Goal: Task Accomplishment & Management: Use online tool/utility

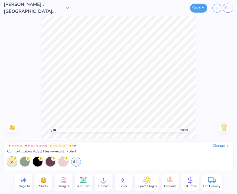
click at [220, 145] on div "Change" at bounding box center [221, 145] width 17 height 5
click at [220, 147] on div "Change" at bounding box center [221, 145] width 17 height 5
click at [35, 163] on div at bounding box center [38, 161] width 10 height 10
click at [80, 161] on div "61+" at bounding box center [76, 161] width 10 height 10
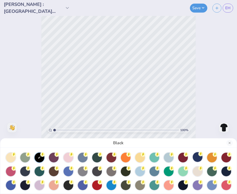
click at [200, 158] on div at bounding box center [198, 157] width 10 height 10
click at [229, 143] on button "Close" at bounding box center [230, 143] width 6 height 6
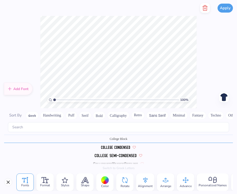
scroll to position [601, 0]
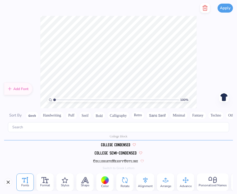
click at [106, 181] on div at bounding box center [105, 180] width 8 height 8
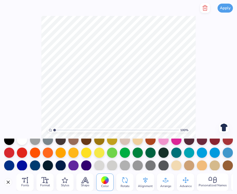
scroll to position [4, 0]
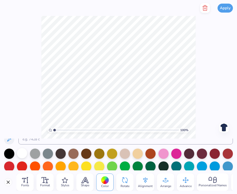
click at [20, 151] on div at bounding box center [22, 153] width 10 height 10
click at [21, 155] on div at bounding box center [22, 153] width 10 height 10
click at [229, 153] on div at bounding box center [228, 153] width 10 height 10
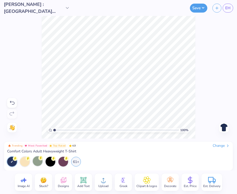
click at [225, 126] on img at bounding box center [224, 127] width 8 height 8
click at [221, 130] on img at bounding box center [224, 127] width 8 height 8
click at [225, 128] on img at bounding box center [224, 127] width 8 height 8
click at [68, 181] on div "Designs" at bounding box center [63, 181] width 17 height 17
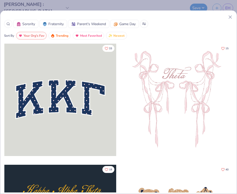
click at [87, 22] on span "Parent's Weekend" at bounding box center [91, 23] width 29 height 5
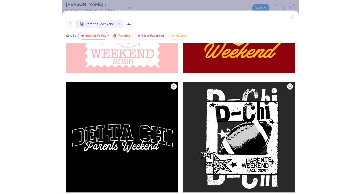
scroll to position [6003, 0]
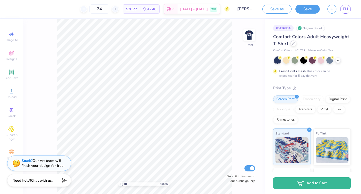
click at [237, 44] on icon at bounding box center [293, 43] width 3 height 3
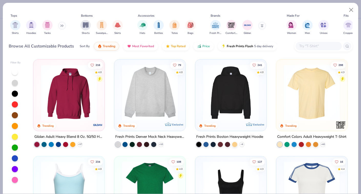
click at [61, 24] on button at bounding box center [62, 26] width 8 height 8
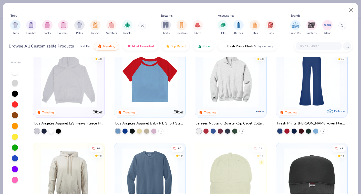
scroll to position [588, 0]
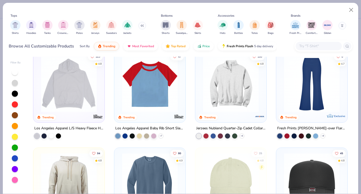
click at [125, 87] on img at bounding box center [149, 84] width 61 height 56
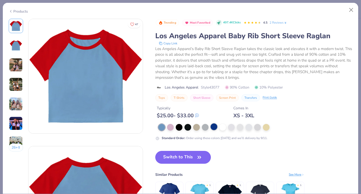
click at [214, 128] on div at bounding box center [214, 126] width 7 height 7
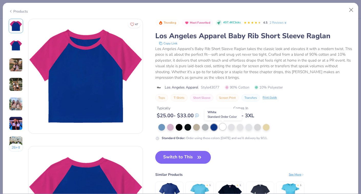
click at [221, 127] on div at bounding box center [222, 126] width 7 height 7
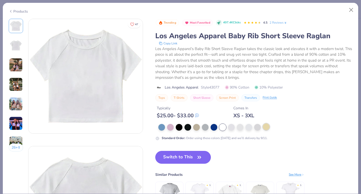
click at [237, 128] on div at bounding box center [266, 126] width 7 height 7
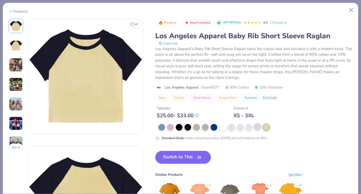
click at [237, 127] on div at bounding box center [257, 126] width 7 height 7
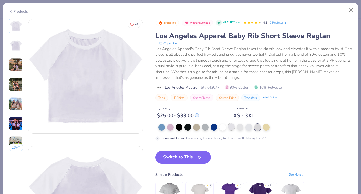
click at [231, 129] on div at bounding box center [231, 126] width 7 height 7
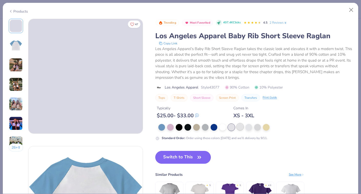
click at [237, 127] on div at bounding box center [240, 126] width 7 height 7
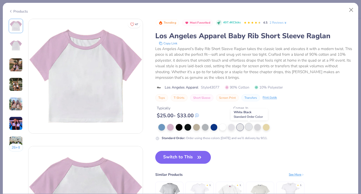
click at [237, 126] on div at bounding box center [248, 126] width 7 height 7
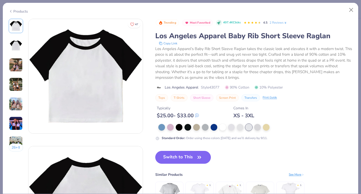
click at [237, 126] on div at bounding box center [255, 127] width 194 height 7
click at [12, 8] on icon at bounding box center [11, 11] width 4 height 6
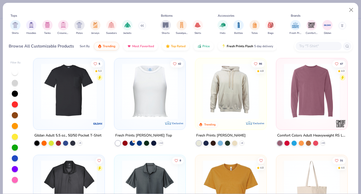
scroll to position [1837, 0]
click at [17, 25] on img "filter for Shirts" at bounding box center [15, 25] width 6 height 6
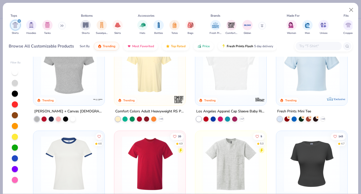
scroll to position [121, 0]
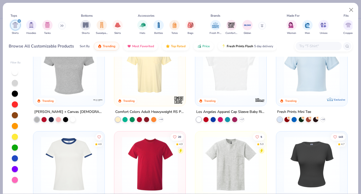
click at [80, 62] on img at bounding box center [68, 68] width 61 height 56
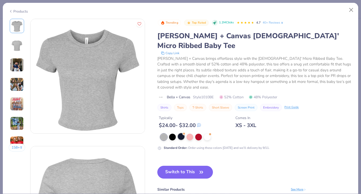
click at [181, 133] on div at bounding box center [181, 136] width 7 height 7
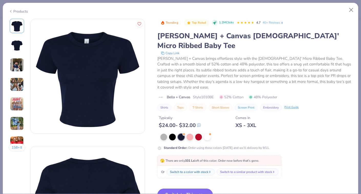
click at [188, 188] on button "Switch to This" at bounding box center [185, 194] width 56 height 13
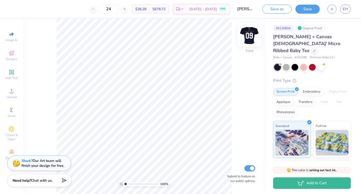
click at [237, 37] on img at bounding box center [249, 35] width 20 height 20
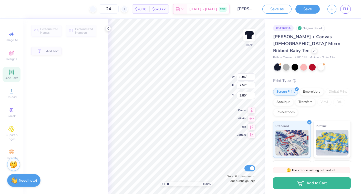
type input "3.79"
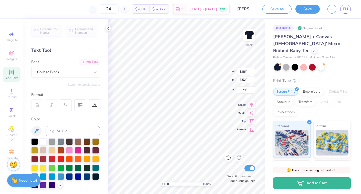
type textarea "25"
click at [109, 27] on icon at bounding box center [108, 28] width 4 height 4
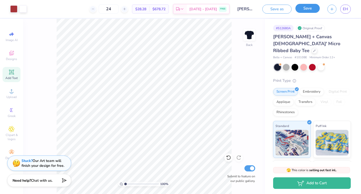
click at [237, 10] on button "Save" at bounding box center [307, 8] width 24 height 9
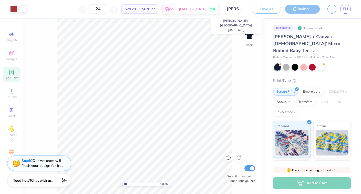
click at [237, 10] on input "Emily Heiss : University of Arizona" at bounding box center [235, 9] width 25 height 10
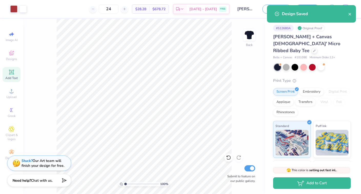
click at [237, 16] on div "Design Saved" at bounding box center [315, 14] width 66 height 6
click at [237, 14] on div "Design Saved" at bounding box center [315, 14] width 66 height 6
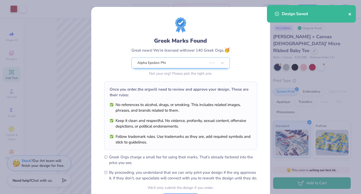
click at [237, 13] on icon "close" at bounding box center [350, 14] width 4 height 4
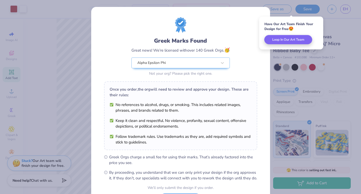
scroll to position [46, 0]
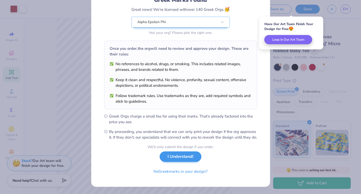
click at [185, 163] on div "We’ll only submit the design if you order. I Understand! No Greek marks in your…" at bounding box center [181, 160] width 66 height 32
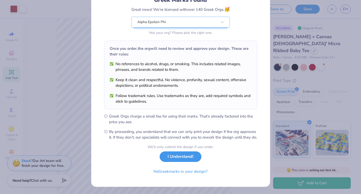
click at [185, 161] on button "I Understand!" at bounding box center [181, 156] width 42 height 11
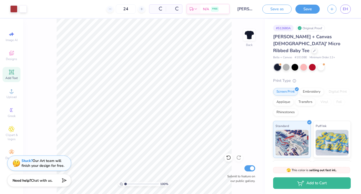
scroll to position [0, 0]
click at [237, 11] on span "EH" at bounding box center [345, 9] width 5 height 6
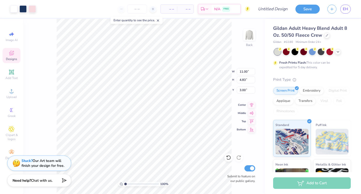
type input "10.81"
type input "4.61"
type input "3.09"
type input "10.48"
type input "10.81"
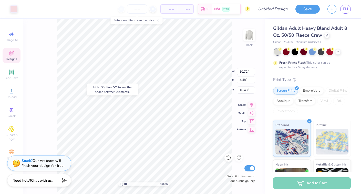
type input "4.61"
type input "3.00"
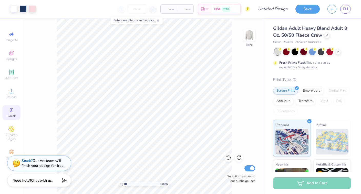
click at [11, 112] on icon at bounding box center [11, 110] width 6 height 6
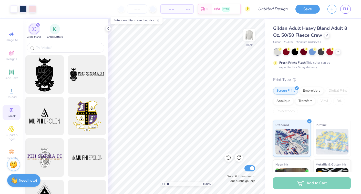
click at [63, 29] on div "Greek Marks Greek Letters" at bounding box center [65, 30] width 85 height 23
click at [55, 32] on div "filter for Greek Letters" at bounding box center [55, 28] width 10 height 10
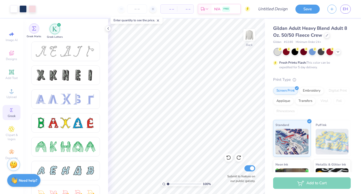
click at [33, 28] on img "filter for Greek Marks" at bounding box center [34, 28] width 4 height 4
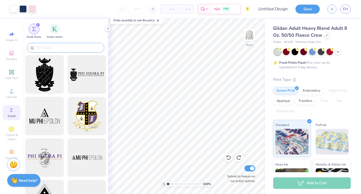
click at [64, 47] on input "text" at bounding box center [68, 47] width 66 height 5
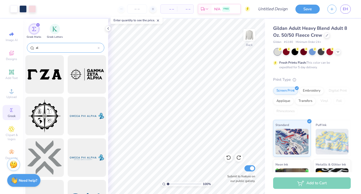
type input "a"
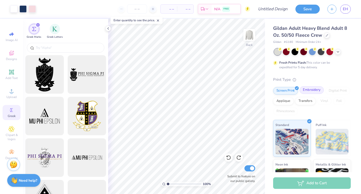
click at [316, 92] on div "Embroidery" at bounding box center [312, 90] width 24 height 8
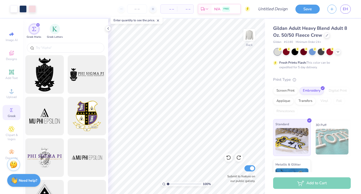
click at [311, 135] on div "Standard" at bounding box center [292, 137] width 38 height 37
click at [322, 135] on img at bounding box center [332, 142] width 33 height 26
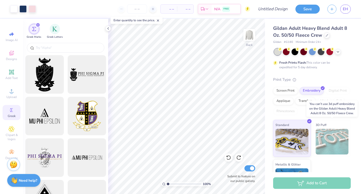
click at [322, 135] on img at bounding box center [332, 142] width 33 height 26
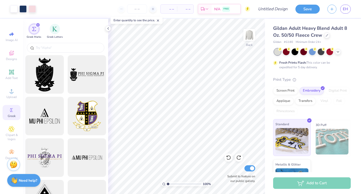
scroll to position [24, 0]
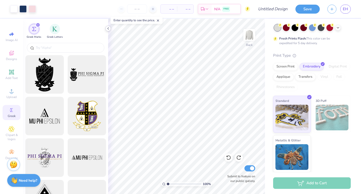
click at [107, 27] on icon at bounding box center [108, 28] width 4 height 4
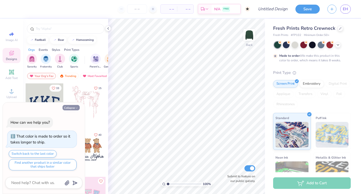
click at [76, 109] on icon "button" at bounding box center [76, 107] width 3 height 3
type textarea "x"
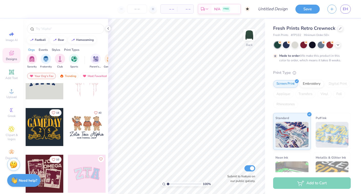
scroll to position [17, 0]
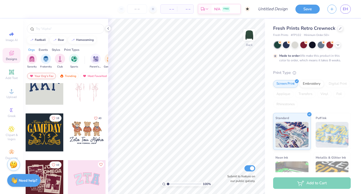
click at [48, 75] on div "Your Org's Fav" at bounding box center [41, 76] width 29 height 6
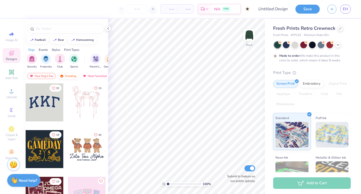
click at [74, 77] on div "Trending" at bounding box center [67, 76] width 21 height 6
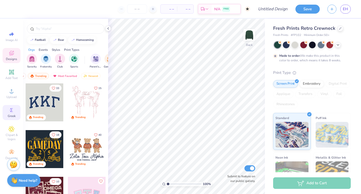
click at [15, 113] on div "Greek" at bounding box center [12, 112] width 18 height 15
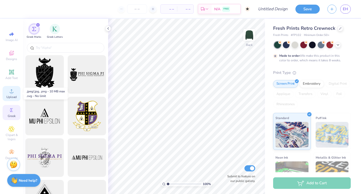
click at [12, 94] on div "Upload" at bounding box center [12, 93] width 18 height 15
click at [45, 47] on input "text" at bounding box center [68, 47] width 66 height 5
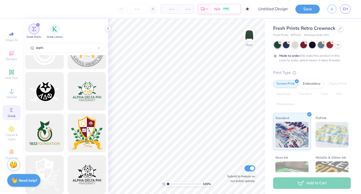
scroll to position [520, 0]
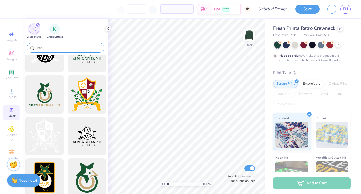
type input "aephi"
click at [103, 46] on div "aephi" at bounding box center [65, 48] width 77 height 10
click at [7, 55] on div "Designs" at bounding box center [12, 55] width 18 height 15
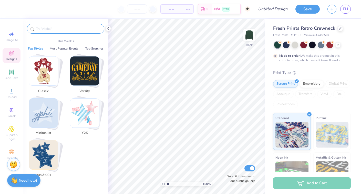
click at [72, 29] on input "text" at bounding box center [68, 28] width 66 height 5
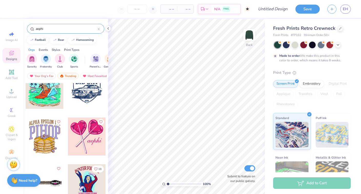
scroll to position [201, 0]
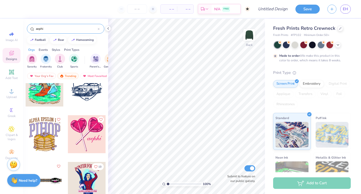
type input "aephi"
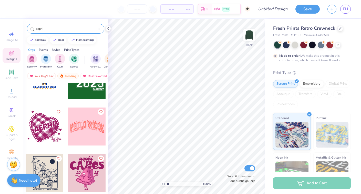
scroll to position [680, 0]
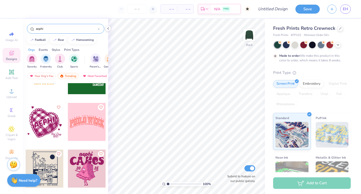
click at [100, 27] on div "aephi" at bounding box center [65, 29] width 77 height 10
click at [100, 29] on div "aephi" at bounding box center [65, 29] width 77 height 10
click at [98, 30] on icon at bounding box center [99, 29] width 2 height 2
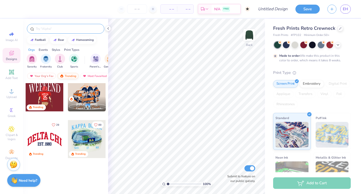
click at [67, 75] on div "Trending" at bounding box center [67, 76] width 21 height 6
click at [73, 75] on div "Trending" at bounding box center [67, 76] width 21 height 6
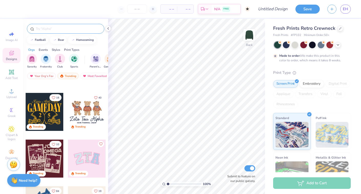
scroll to position [0, 0]
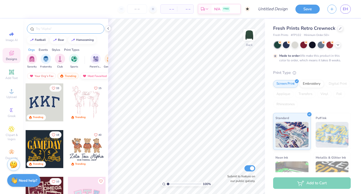
click at [97, 74] on div "Most Favorited" at bounding box center [94, 76] width 29 height 6
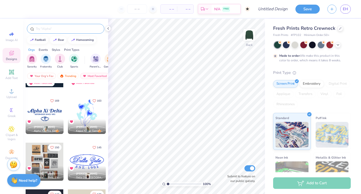
scroll to position [239, 0]
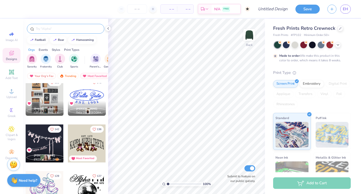
click at [77, 94] on div at bounding box center [87, 97] width 38 height 38
click at [108, 29] on icon at bounding box center [108, 28] width 4 height 4
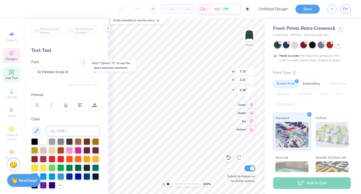
click at [42, 143] on div at bounding box center [43, 141] width 7 height 7
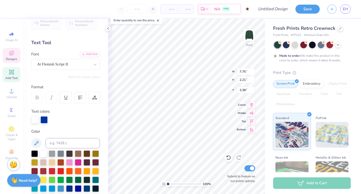
scroll to position [0, 1]
type textarea "E"
type textarea "AEPhi"
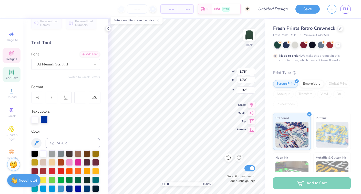
click at [46, 120] on div at bounding box center [43, 119] width 7 height 7
click at [41, 151] on div at bounding box center [43, 153] width 7 height 7
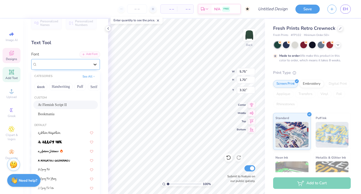
click at [92, 63] on div at bounding box center [94, 64] width 9 height 9
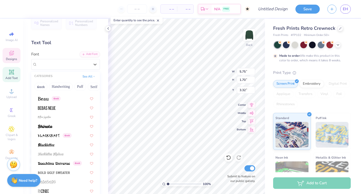
scroll to position [264, 0]
click at [49, 96] on div "Greek" at bounding box center [49, 98] width 23 height 5
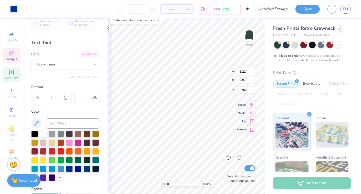
type input "5.97"
click at [42, 135] on div at bounding box center [43, 133] width 7 height 7
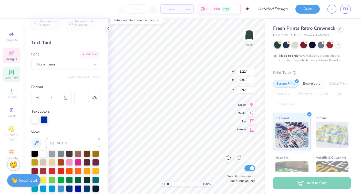
type input "5.61"
type input "1.58"
type input "3.38"
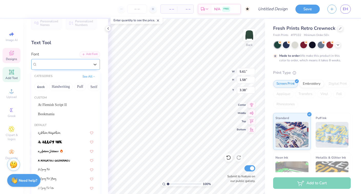
click at [63, 64] on div "Beau Greek" at bounding box center [64, 64] width 54 height 8
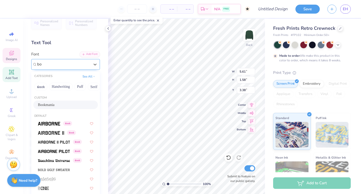
click at [69, 102] on div "Bookmania" at bounding box center [65, 104] width 65 height 8
type input "bo"
type input "6.17"
type input "1.55"
type input "3.39"
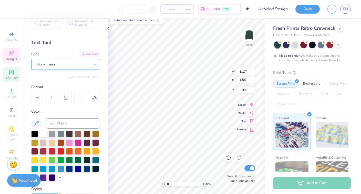
type input "3.71"
type input "3.40"
click at [46, 133] on div at bounding box center [43, 133] width 7 height 7
type input "6.17"
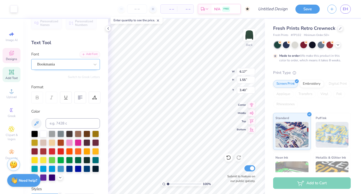
type input "1.55"
type input "7.20"
type input "9.09"
type input "2.97"
type input "3.00"
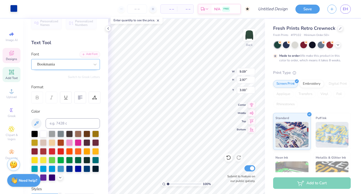
click at [14, 9] on div at bounding box center [13, 8] width 7 height 7
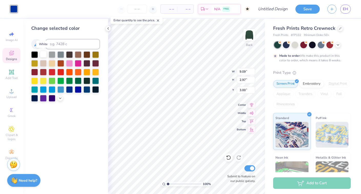
click at [45, 54] on div at bounding box center [43, 54] width 7 height 7
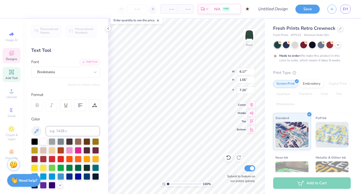
type input "3.71"
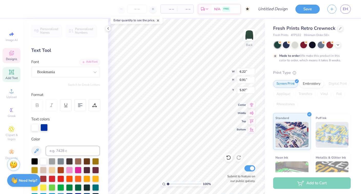
type input "6.39"
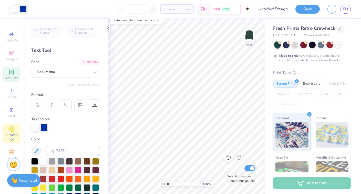
click at [4, 129] on div "Clipart & logos" at bounding box center [12, 133] width 18 height 19
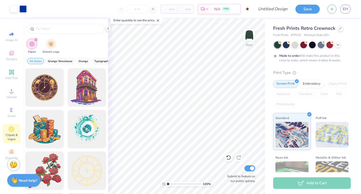
click at [36, 38] on div "filter for Clipart" at bounding box center [36, 39] width 5 height 5
click at [38, 38] on div "Clipart School's Logo" at bounding box center [65, 46] width 85 height 19
click at [36, 39] on icon "filter for Clipart" at bounding box center [36, 40] width 2 height 2
click at [86, 60] on span "Grunge" at bounding box center [83, 61] width 9 height 4
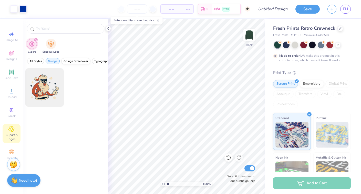
click at [86, 60] on span "Grunge Streetwear" at bounding box center [76, 61] width 25 height 4
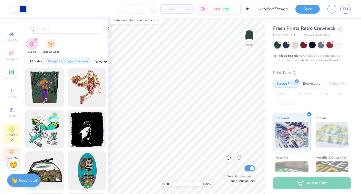
click at [10, 152] on icon at bounding box center [11, 152] width 5 height 4
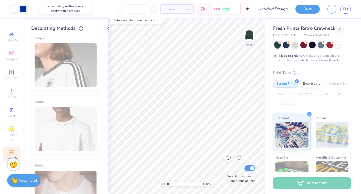
scroll to position [287, 0]
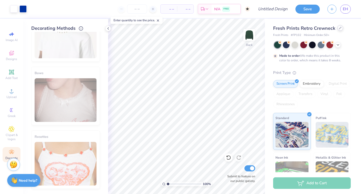
click at [340, 29] on div at bounding box center [340, 28] width 6 height 6
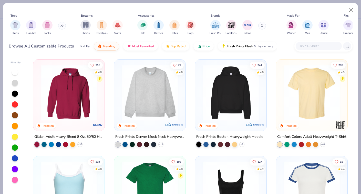
click at [63, 24] on button at bounding box center [62, 26] width 8 height 8
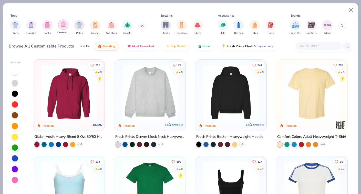
click at [63, 26] on img "filter for Crewnecks" at bounding box center [63, 25] width 6 height 6
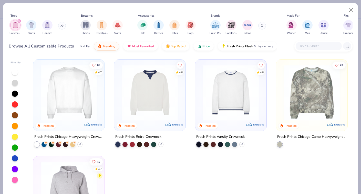
click at [71, 82] on img at bounding box center [68, 93] width 61 height 56
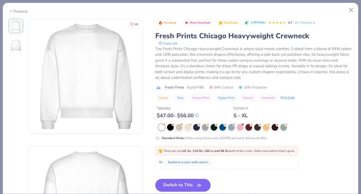
click at [209, 131] on div "Standard Order : Order using these colors today and we’ll delivery by 9/11." at bounding box center [253, 132] width 197 height 17
click at [208, 129] on div at bounding box center [205, 126] width 7 height 7
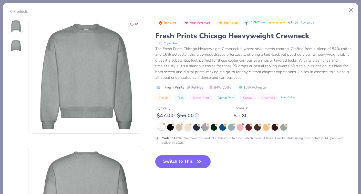
click at [163, 130] on div at bounding box center [255, 127] width 194 height 7
click at [352, 10] on button "Close" at bounding box center [351, 10] width 10 height 10
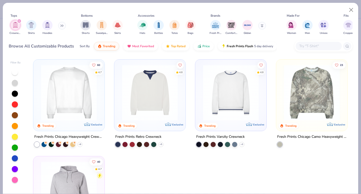
click at [19, 20] on icon "filter for Crewnecks" at bounding box center [19, 21] width 2 height 2
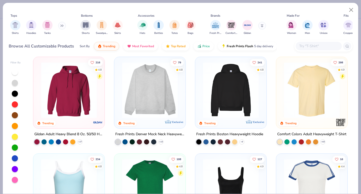
scroll to position [1, 0]
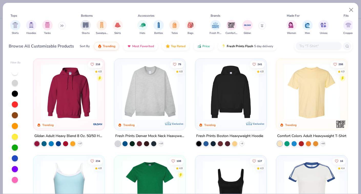
click at [149, 99] on img at bounding box center [149, 92] width 61 height 56
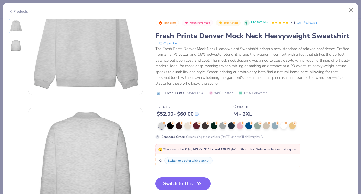
scroll to position [40, 0]
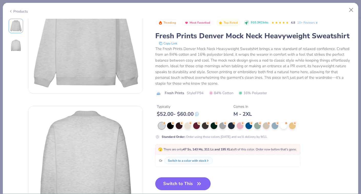
click at [186, 183] on button "Switch to This" at bounding box center [183, 183] width 56 height 13
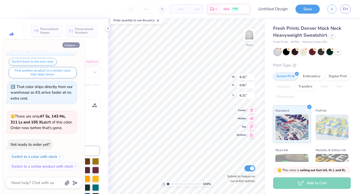
click at [76, 46] on icon "button" at bounding box center [76, 45] width 3 height 3
type textarea "x"
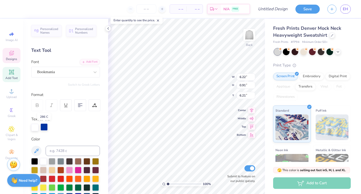
click at [43, 128] on div at bounding box center [43, 126] width 7 height 7
click at [37, 129] on div at bounding box center [34, 126] width 7 height 7
click at [42, 128] on div at bounding box center [43, 126] width 7 height 7
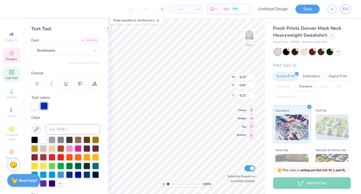
scroll to position [26, 0]
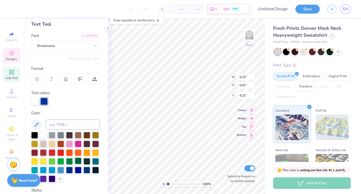
click at [79, 160] on div at bounding box center [78, 160] width 7 height 7
click at [44, 136] on div at bounding box center [43, 134] width 7 height 7
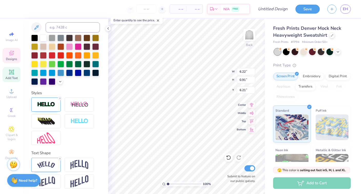
scroll to position [104, 0]
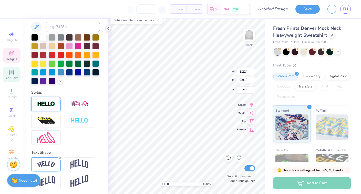
click at [50, 100] on div at bounding box center [45, 104] width 29 height 14
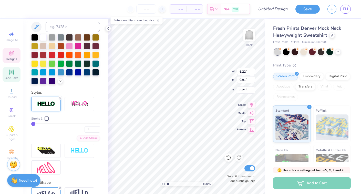
click at [50, 100] on div at bounding box center [45, 104] width 29 height 14
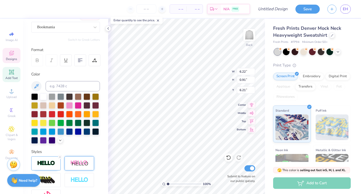
scroll to position [30, 0]
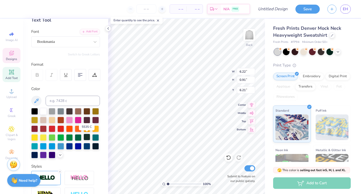
click at [88, 138] on div at bounding box center [87, 136] width 7 height 7
click at [35, 101] on icon at bounding box center [36, 101] width 6 height 6
click at [35, 100] on icon at bounding box center [36, 101] width 6 height 6
drag, startPoint x: 35, startPoint y: 100, endPoint x: 62, endPoint y: 128, distance: 38.8
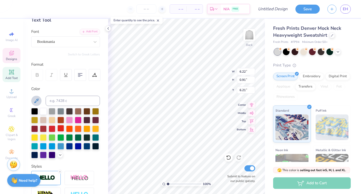
click at [62, 128] on div "Color" at bounding box center [65, 122] width 69 height 72
click at [78, 137] on div at bounding box center [78, 136] width 7 height 7
click at [33, 97] on button at bounding box center [36, 101] width 10 height 10
click at [79, 136] on div at bounding box center [78, 136] width 7 height 7
click at [37, 101] on icon at bounding box center [36, 101] width 6 height 6
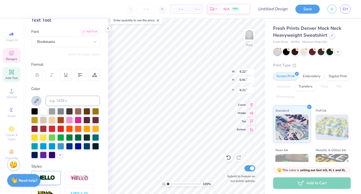
click at [72, 155] on div at bounding box center [65, 133] width 69 height 50
click at [87, 161] on div "Personalized Names Personalized Numbers Text Tool Add Font Font Bookmania Switc…" at bounding box center [65, 106] width 85 height 175
click at [28, 41] on div "Personalized Names Personalized Numbers Text Tool Add Font Font Bookmania Switc…" at bounding box center [65, 106] width 85 height 175
click at [45, 109] on div at bounding box center [43, 110] width 7 height 7
click at [75, 137] on div at bounding box center [78, 136] width 7 height 7
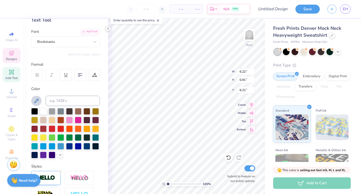
click at [107, 28] on icon at bounding box center [108, 28] width 4 height 4
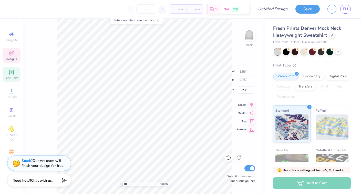
type input "5.56"
type input "0.75"
type input "6.23"
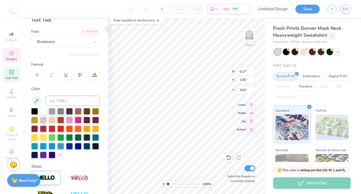
type input "6.17"
type input "1.55"
type input "3.53"
click at [81, 139] on div at bounding box center [78, 136] width 7 height 7
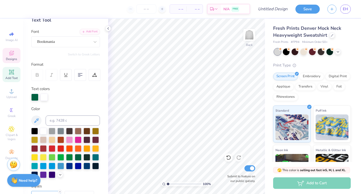
click at [15, 58] on span "Designs" at bounding box center [11, 59] width 11 height 4
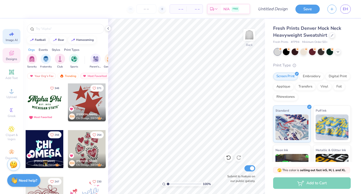
click at [14, 39] on span "Image AI" at bounding box center [12, 40] width 12 height 4
select select "4"
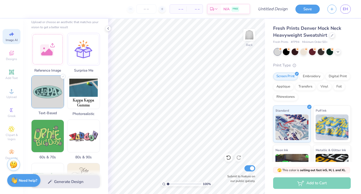
scroll to position [64, 0]
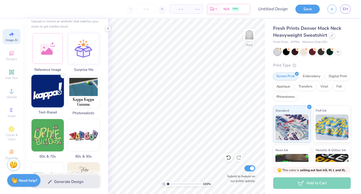
click at [45, 99] on img at bounding box center [48, 91] width 32 height 32
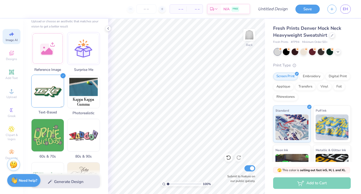
scroll to position [126, 0]
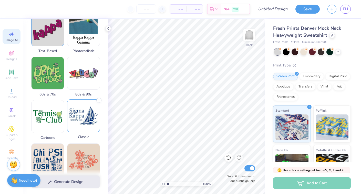
click at [78, 111] on img at bounding box center [83, 115] width 32 height 32
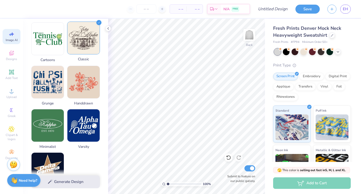
scroll to position [210, 0]
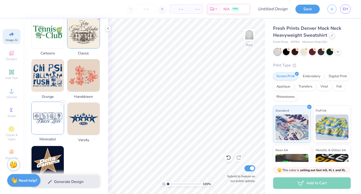
click at [52, 111] on img at bounding box center [48, 118] width 32 height 32
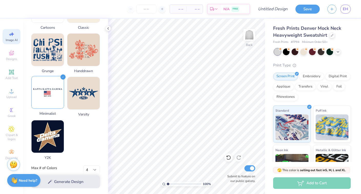
scroll to position [243, 0]
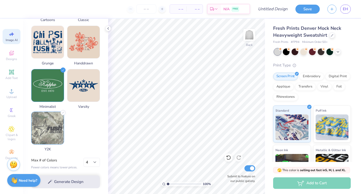
click at [50, 126] on img at bounding box center [48, 128] width 32 height 32
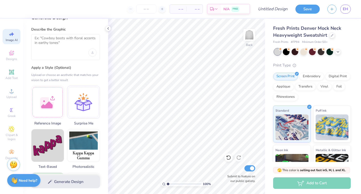
scroll to position [0, 0]
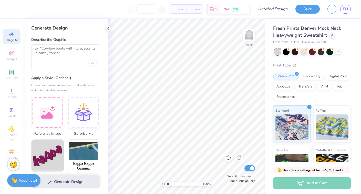
click at [56, 66] on div at bounding box center [65, 57] width 69 height 26
click at [56, 60] on div at bounding box center [65, 57] width 69 height 26
click at [57, 53] on textarea at bounding box center [66, 52] width 62 height 13
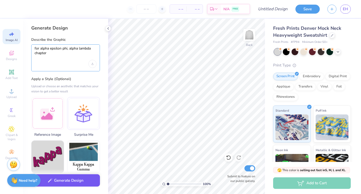
type textarea "for alpha epsilon phi, alpha lambda chapter"
click at [90, 183] on button "Generate Design" at bounding box center [65, 180] width 69 height 13
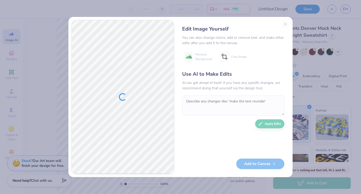
click at [284, 25] on div "Edit Image Yourself You can also change colors, add or remove text, and make ot…" at bounding box center [233, 97] width 112 height 154
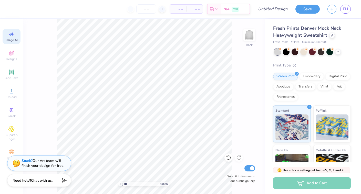
select select "4"
click at [14, 38] on span "Image AI" at bounding box center [12, 40] width 12 height 4
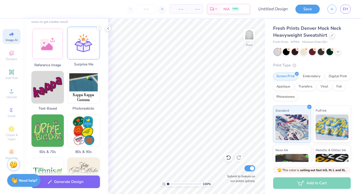
scroll to position [114, 0]
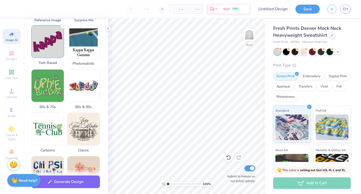
click at [45, 52] on img at bounding box center [48, 41] width 32 height 32
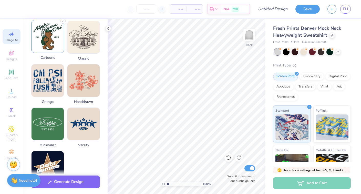
scroll to position [232, 0]
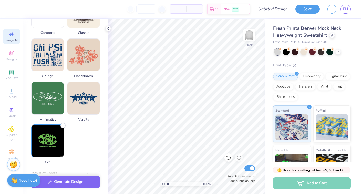
click at [52, 140] on img at bounding box center [48, 141] width 32 height 32
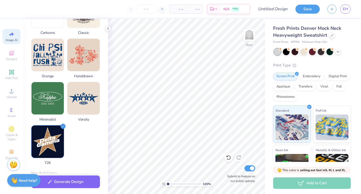
scroll to position [0, 0]
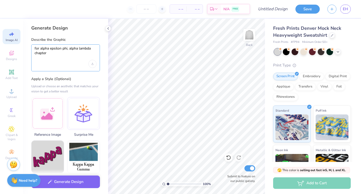
click at [69, 49] on textarea "for alpha epsilon phi, alpha lambda chapter" at bounding box center [66, 53] width 62 height 14
click at [93, 48] on textarea "for alpha epsilon phi, "alpha lambda chapter" at bounding box center [66, 53] width 62 height 14
type textarea "for alpha epsilon phi, "alpha lambda" chapter"
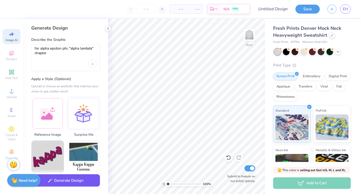
click at [81, 181] on button "Generate Design" at bounding box center [65, 180] width 69 height 13
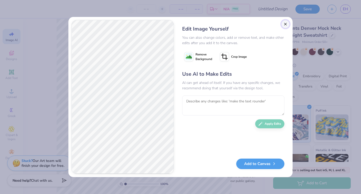
click at [284, 25] on button "Close" at bounding box center [285, 24] width 8 height 8
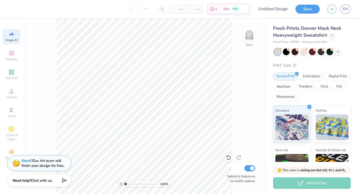
scroll to position [0, 12]
click at [12, 50] on icon at bounding box center [11, 53] width 6 height 6
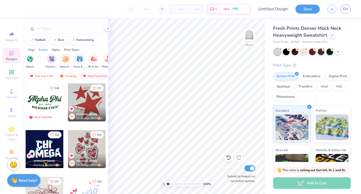
scroll to position [0, 50]
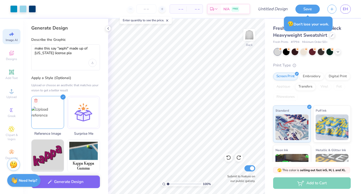
select select "4"
